Goal: Transaction & Acquisition: Purchase product/service

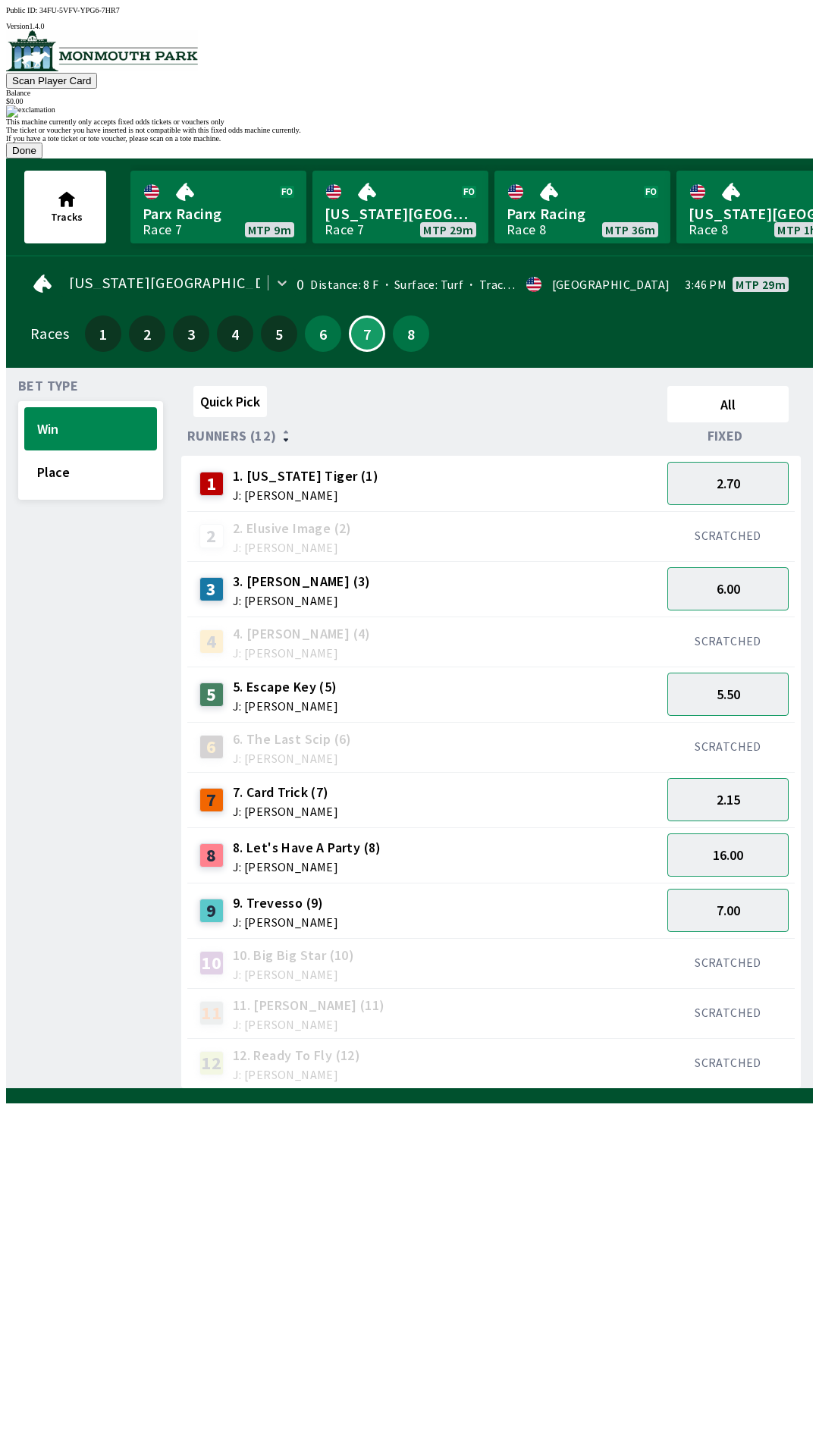
click at [43, 159] on button "Done" at bounding box center [24, 150] width 36 height 16
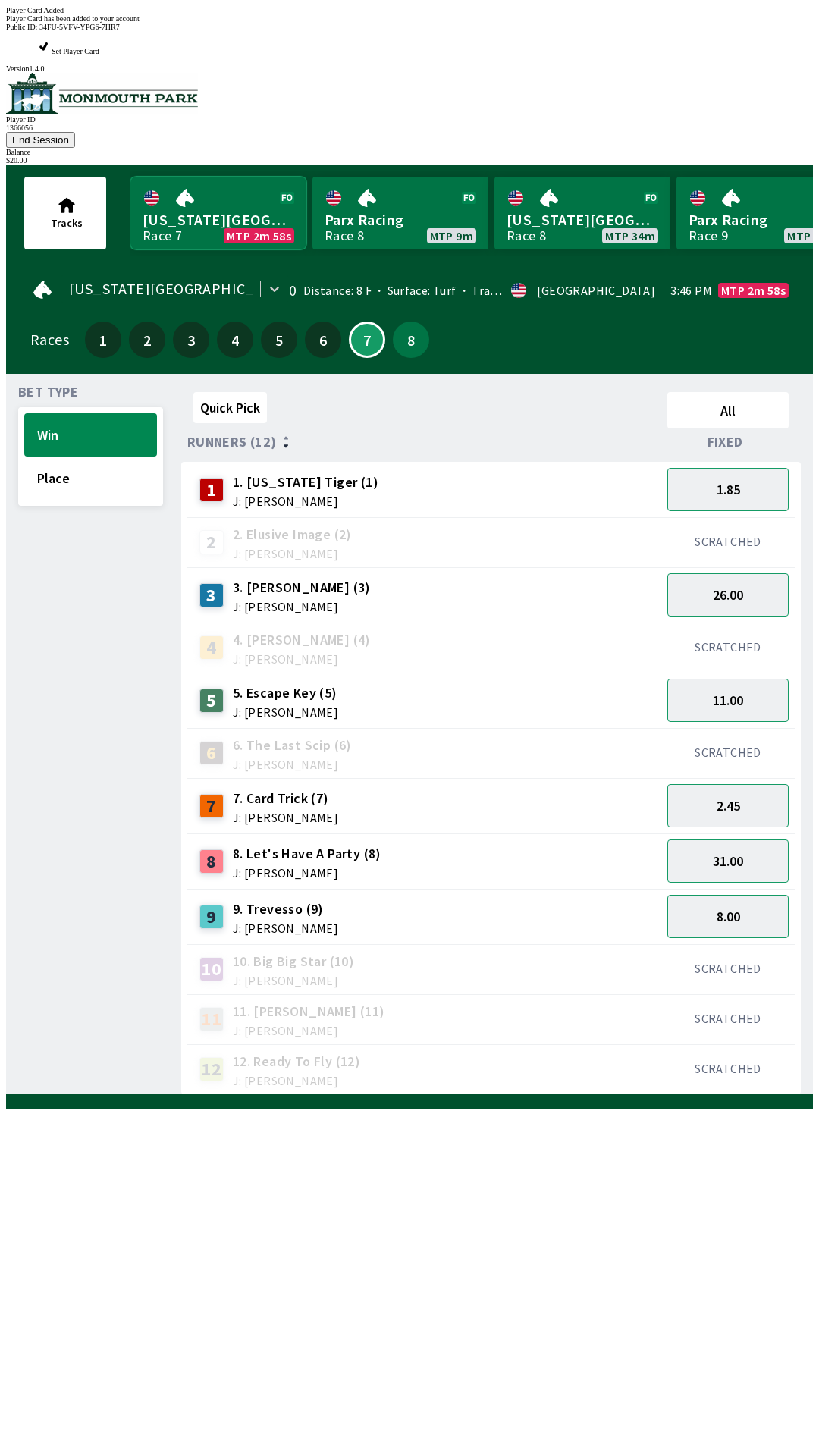
click at [193, 176] on link "[US_STATE] Park Race 7 MTP 2m 58s" at bounding box center [219, 213] width 176 height 73
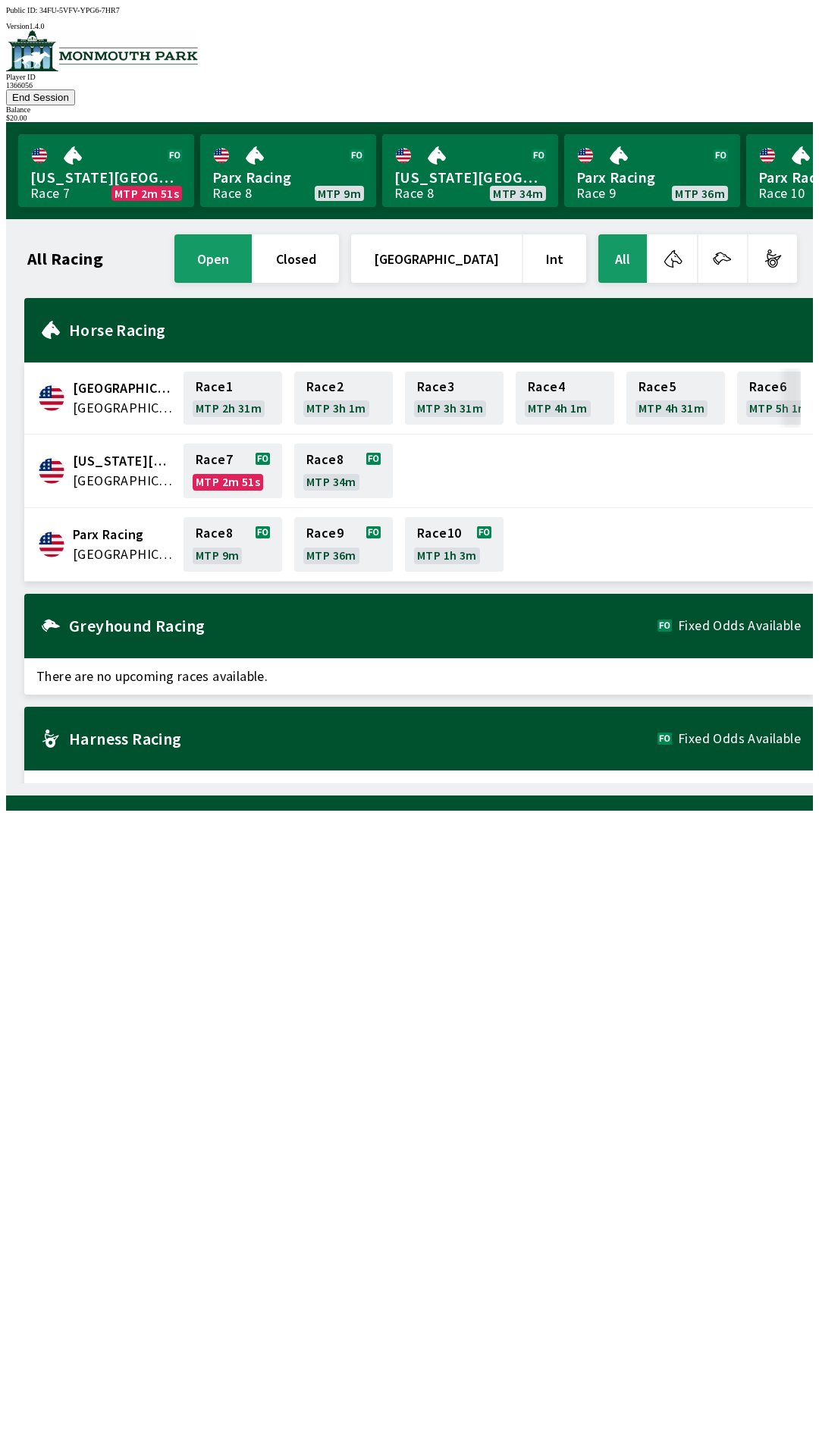
click at [521, 732] on h2 "Harness Racing" at bounding box center [363, 738] width 589 height 12
click at [779, 163] on link "Parx Racing Race 10 MTP ---" at bounding box center [834, 171] width 176 height 73
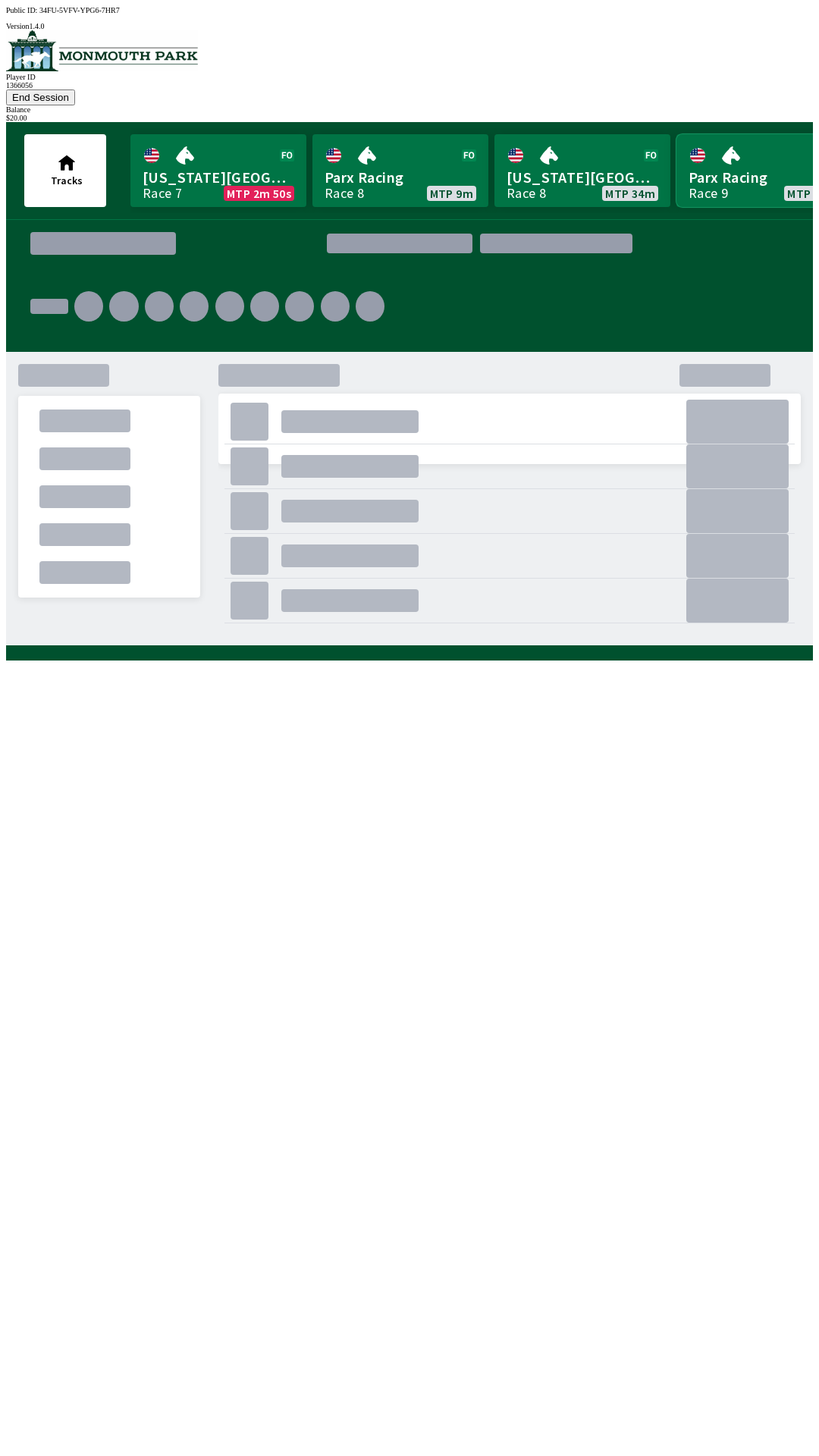
click at [776, 135] on link "Parx Racing Race 9 MTP 36m" at bounding box center [765, 171] width 176 height 73
click at [551, 646] on div "." at bounding box center [509, 563] width 582 height 167
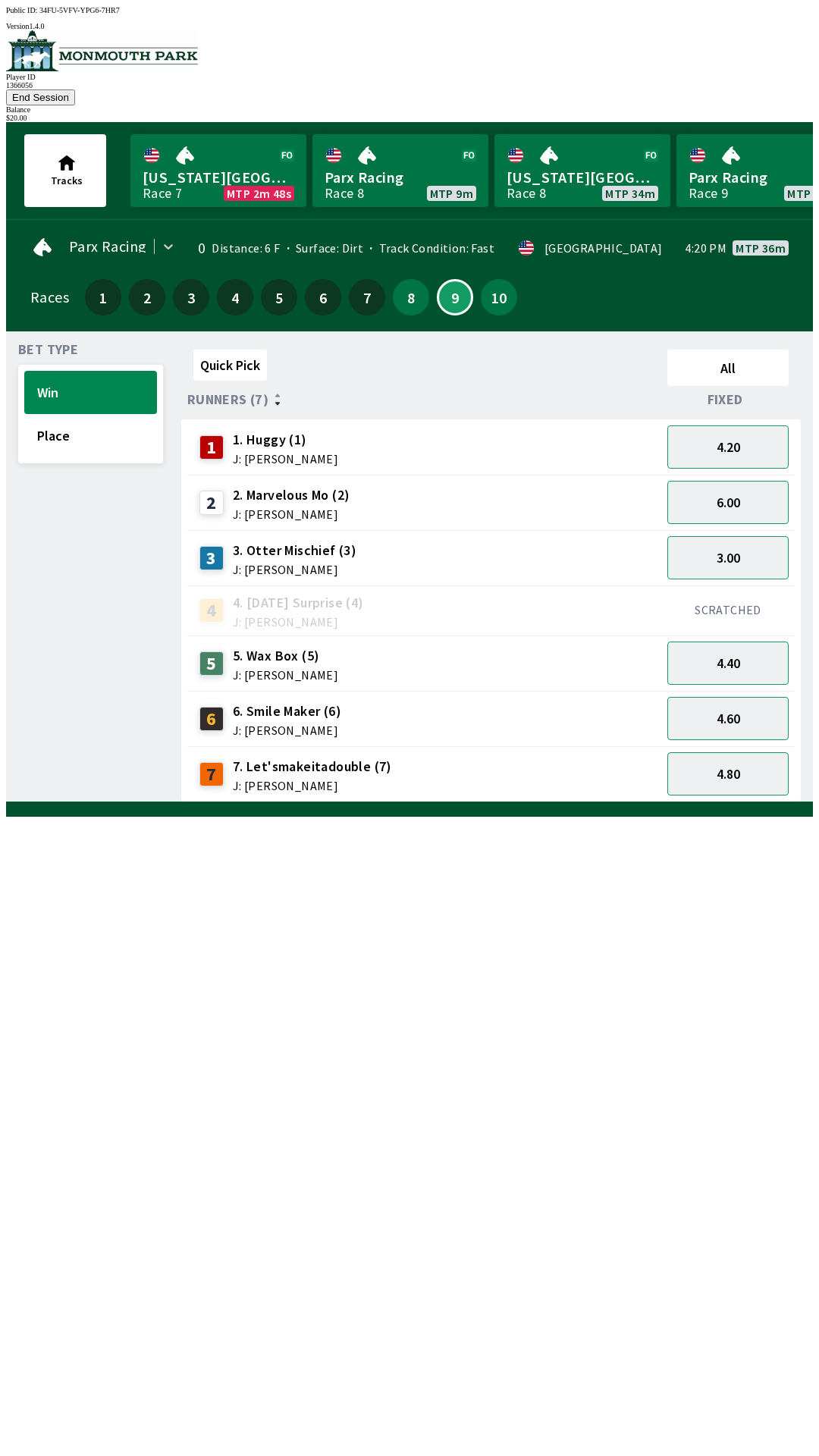
click at [329, 802] on div "Quick Pick All Runners (7) Fixed 1 1. [PERSON_NAME] (1) J: [PERSON_NAME] 4.20 2…" at bounding box center [497, 572] width 632 height 459
click at [6, 577] on div "Bet Type Win Place Quick Pick All Runners (7) Fixed 1 1. [PERSON_NAME] (1) J: […" at bounding box center [409, 567] width 807 height 471
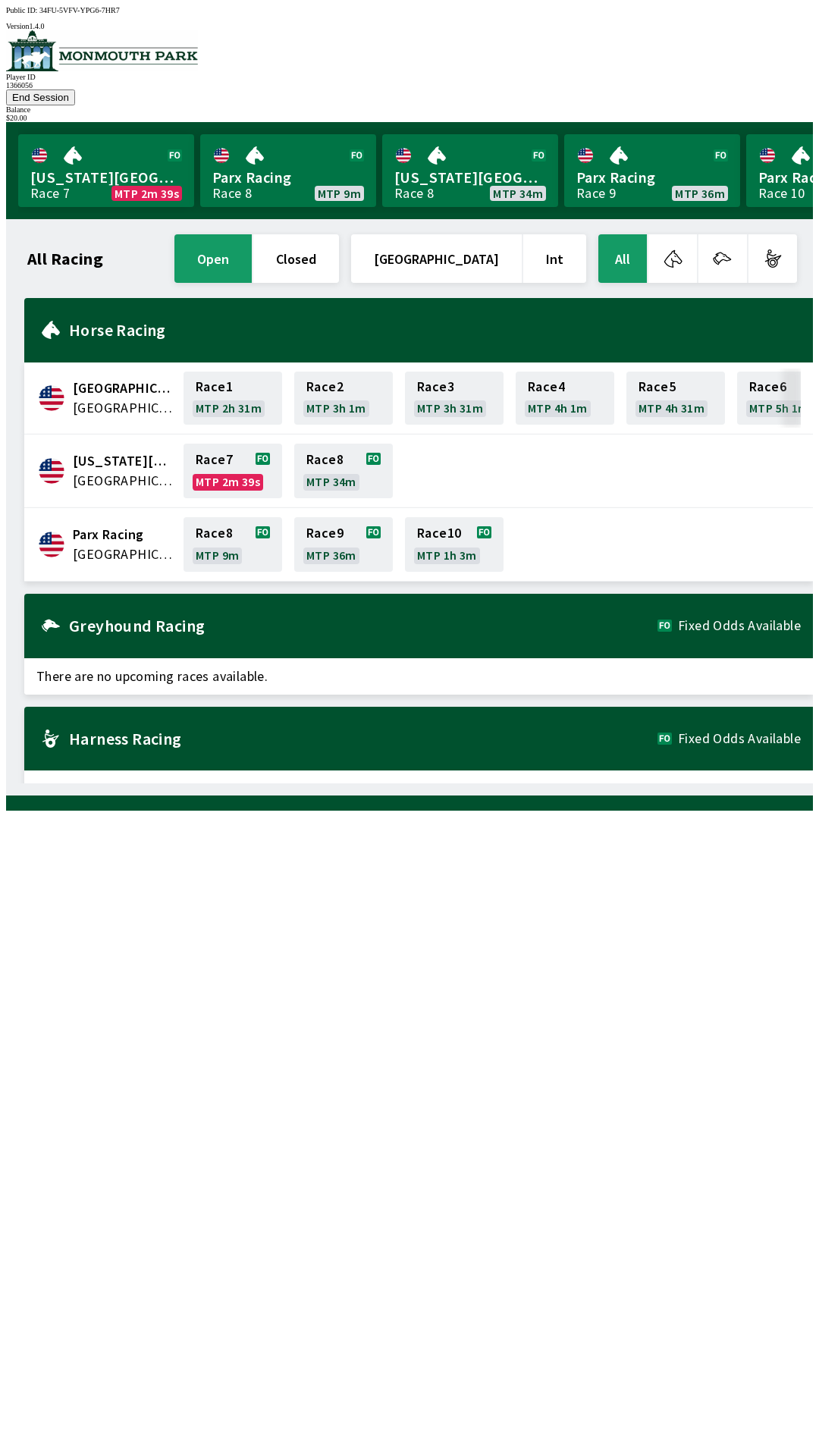
click at [322, 740] on div "Harness Racing Fixed Odds Available" at bounding box center [418, 738] width 789 height 64
click at [264, 773] on span "There are no upcoming races available." at bounding box center [418, 788] width 789 height 36
click at [272, 770] on span "There are no upcoming races available." at bounding box center [418, 788] width 789 height 36
click at [624, 235] on button "All" at bounding box center [623, 258] width 49 height 49
click at [75, 90] on button "End Session" at bounding box center [40, 97] width 69 height 16
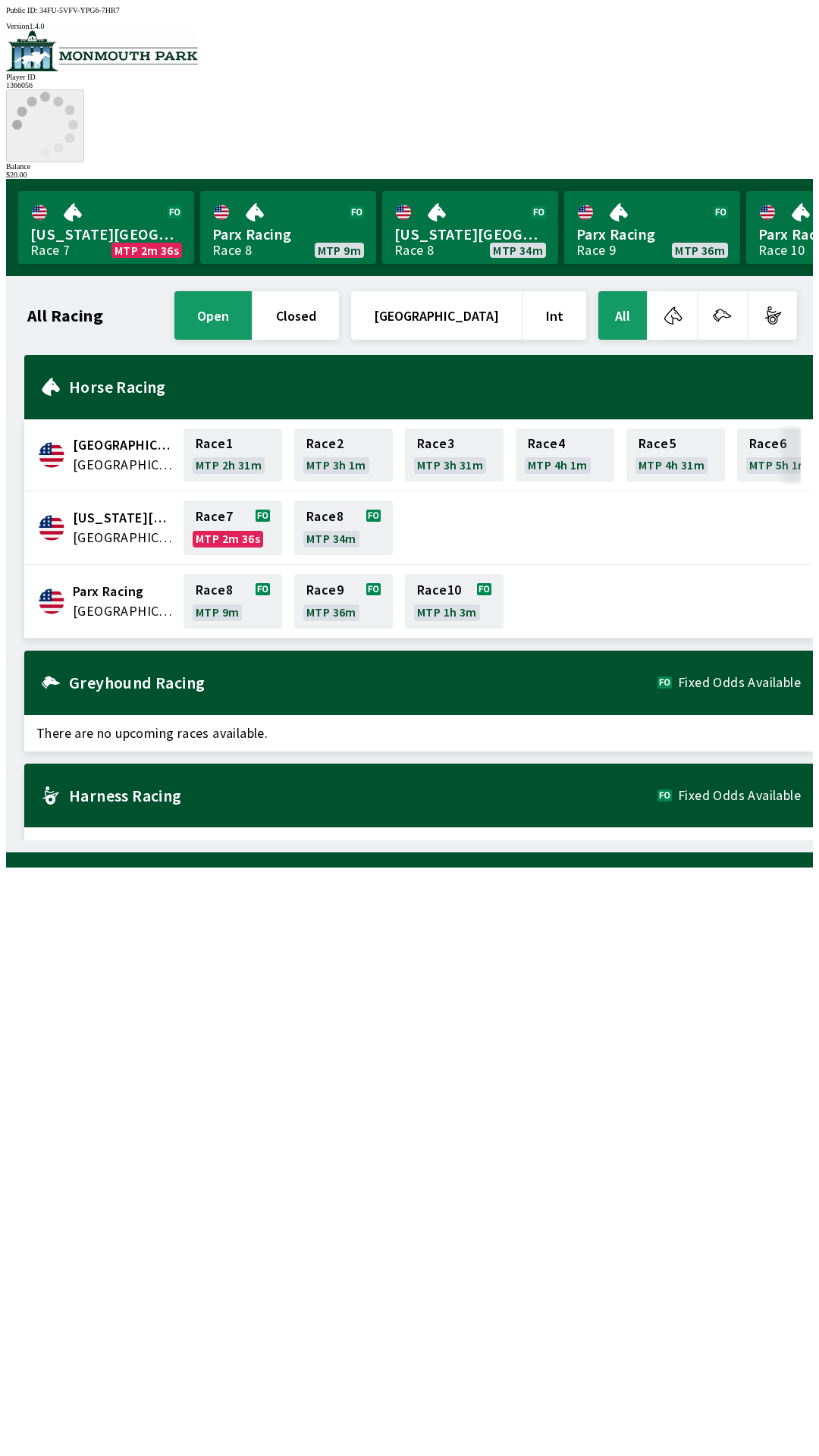
click at [78, 92] on icon at bounding box center [45, 124] width 66 height 66
click at [114, 73] on div at bounding box center [409, 51] width 807 height 43
click at [764, 162] on div "Balance" at bounding box center [409, 166] width 807 height 9
click at [78, 92] on icon at bounding box center [45, 124] width 66 height 66
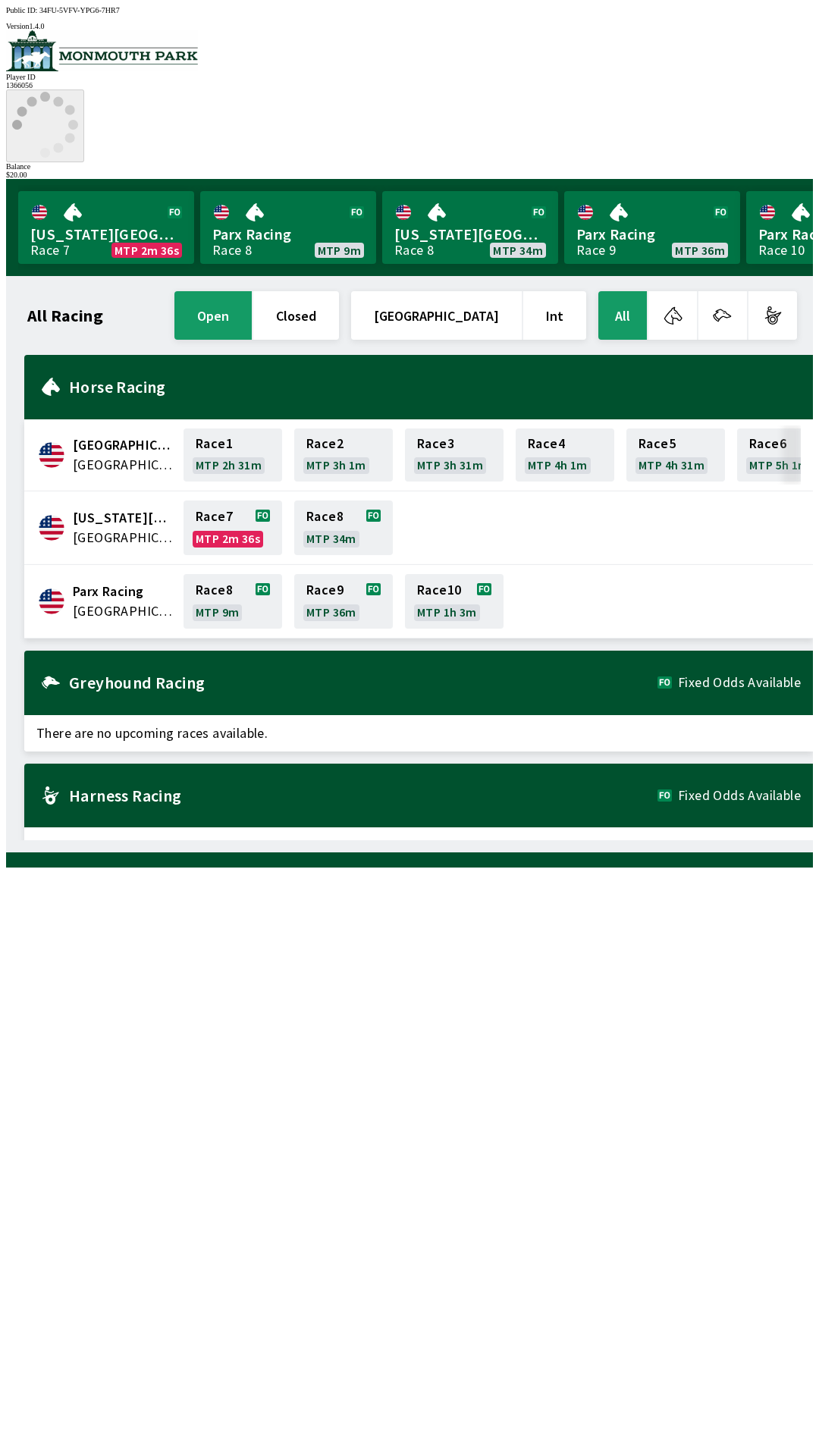
click at [78, 92] on icon at bounding box center [45, 124] width 66 height 66
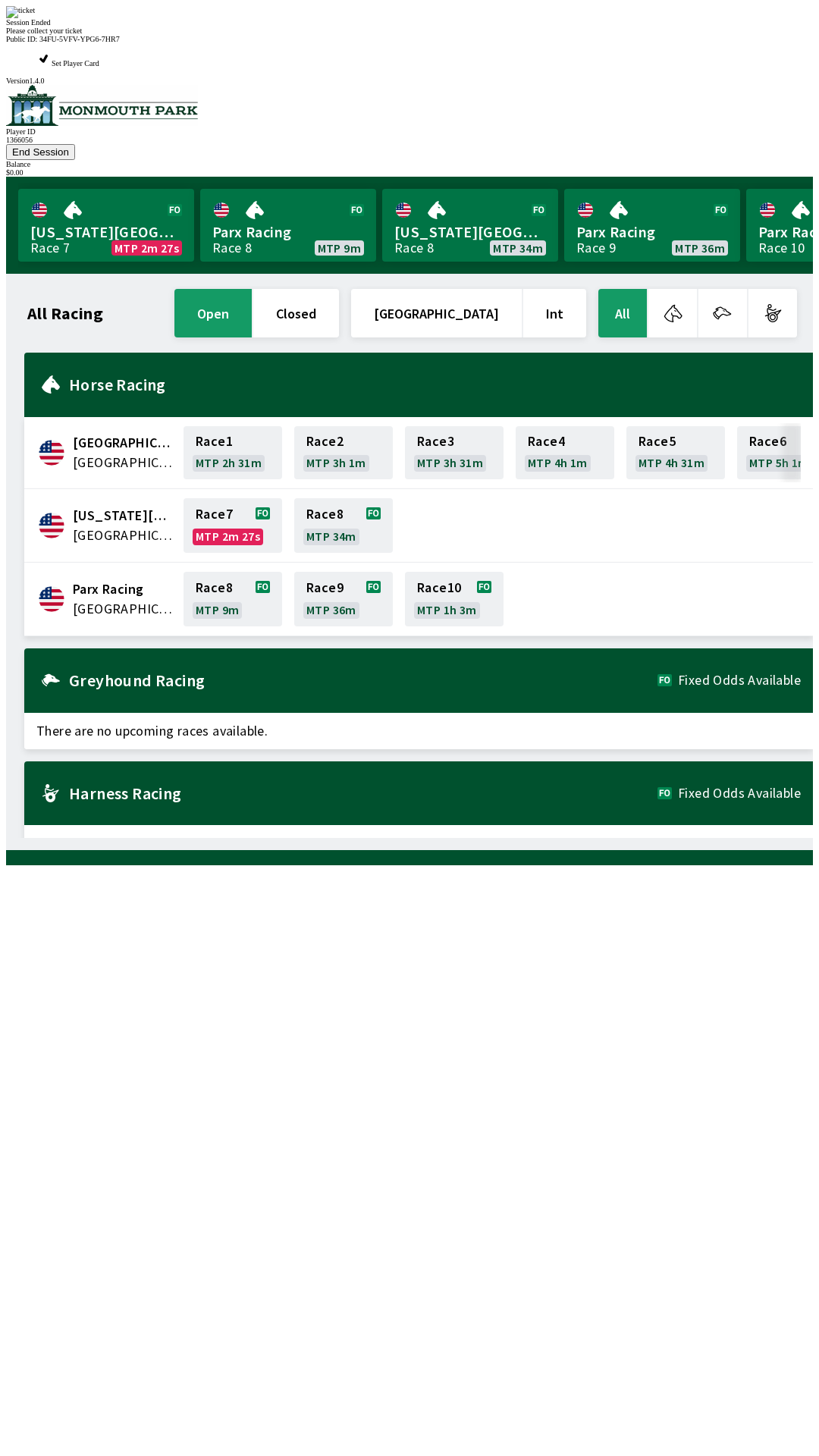
click at [415, 35] on div "Session Ended Please collect your ticket" at bounding box center [409, 20] width 807 height 29
